Goal: Information Seeking & Learning: Find specific fact

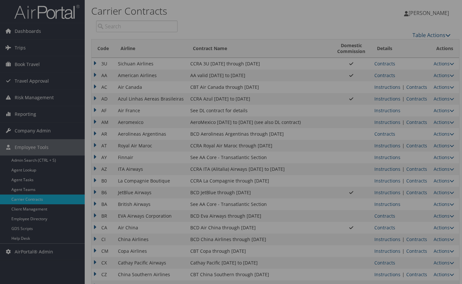
scroll to position [465, 0]
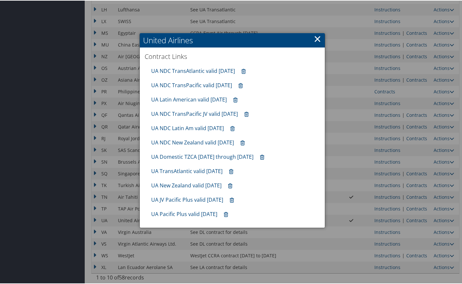
click at [314, 39] on link "×" at bounding box center [317, 38] width 7 height 13
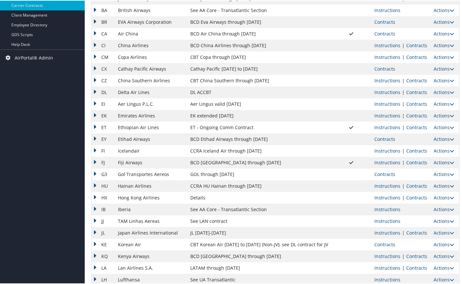
scroll to position [194, 0]
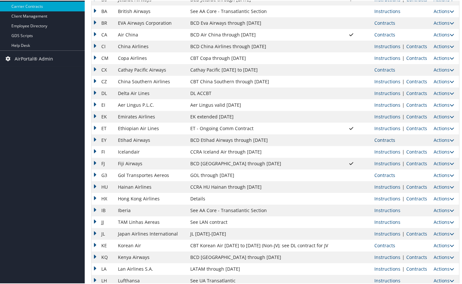
click at [380, 140] on link "Contracts" at bounding box center [384, 139] width 21 height 6
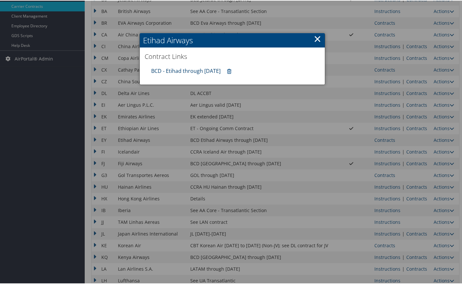
click at [178, 70] on link "BCD - Etihad through [DATE]" at bounding box center [185, 70] width 69 height 7
click at [315, 39] on link "×" at bounding box center [317, 38] width 7 height 13
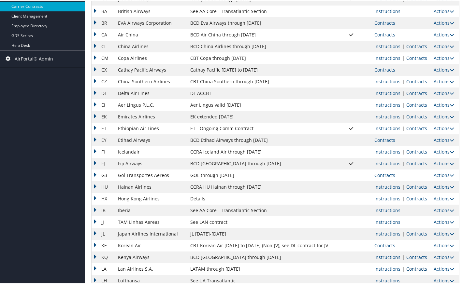
click at [406, 270] on link "Contracts" at bounding box center [416, 268] width 21 height 6
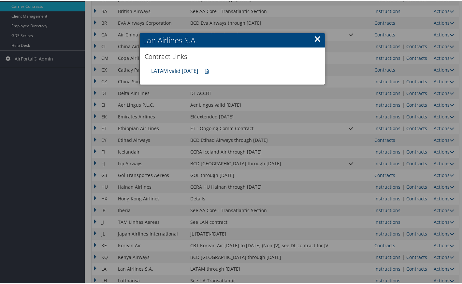
click at [191, 68] on link "LATAM valid [DATE]" at bounding box center [174, 70] width 47 height 7
click at [314, 39] on link "×" at bounding box center [317, 38] width 7 height 13
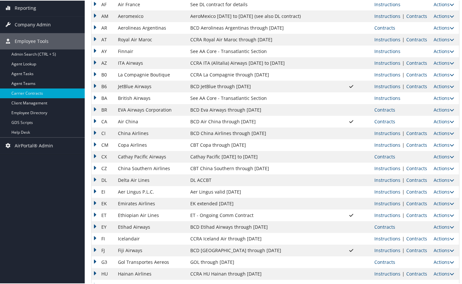
scroll to position [108, 0]
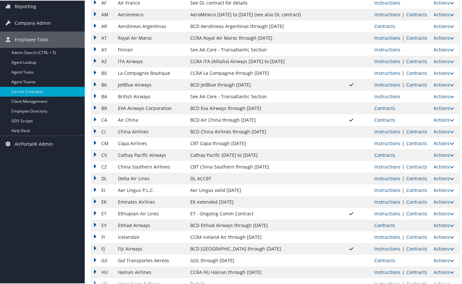
click at [420, 178] on link "Contracts" at bounding box center [416, 178] width 21 height 6
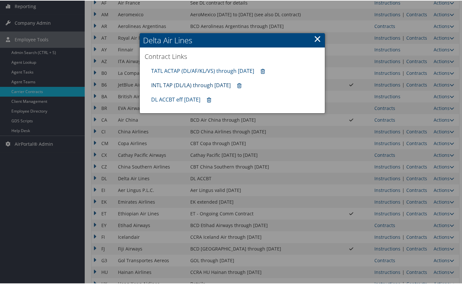
click at [198, 86] on link "INTL TAP (DL/LA) through [DATE]" at bounding box center [190, 84] width 79 height 7
click at [191, 69] on link "TATL ACTAP (DL/AF/KL/VS) through [DATE]" at bounding box center [202, 70] width 103 height 7
